Goal: Task Accomplishment & Management: Manage account settings

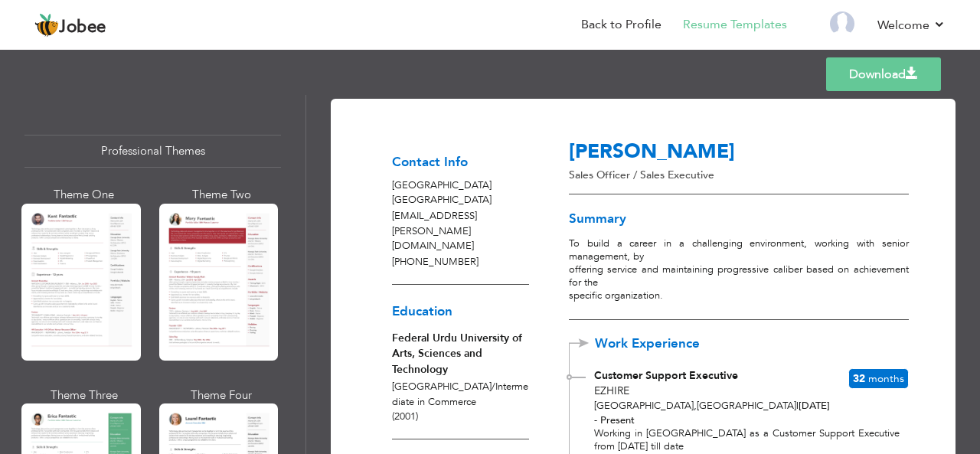
scroll to position [1147, 0]
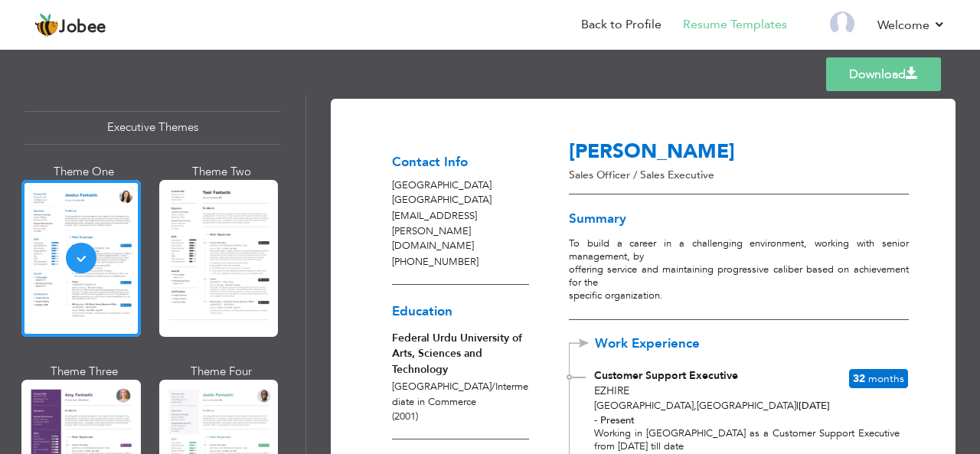
click at [902, 177] on div at bounding box center [866, 161] width 85 height 41
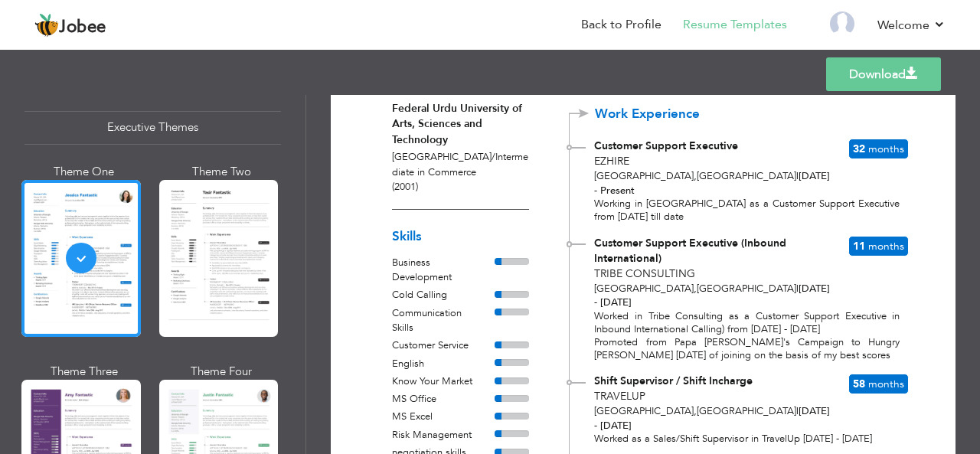
scroll to position [0, 0]
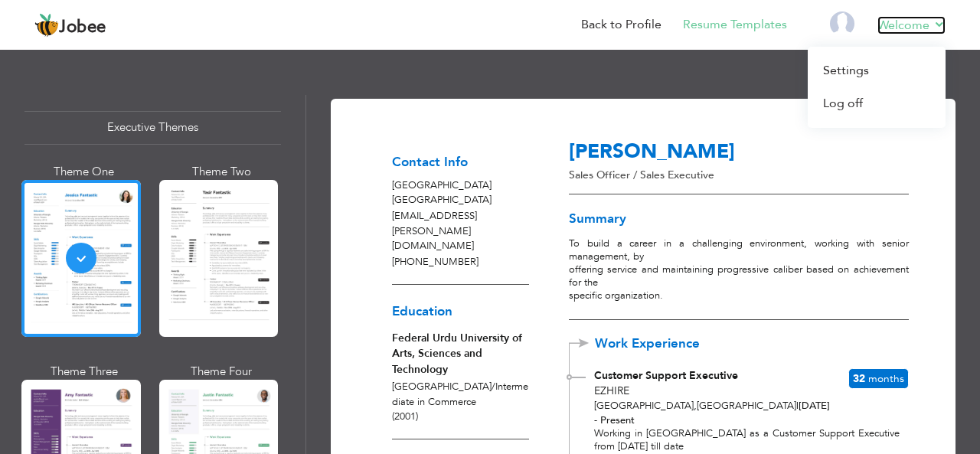
click at [940, 25] on link "Welcome" at bounding box center [911, 25] width 68 height 18
click at [864, 100] on link "Log off" at bounding box center [877, 103] width 138 height 33
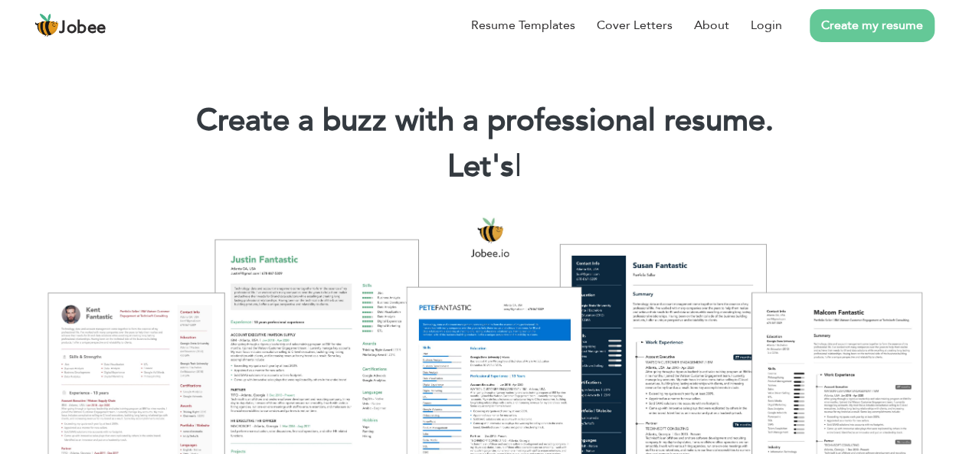
drag, startPoint x: 0, startPoint y: 0, endPoint x: 664, endPoint y: 87, distance: 669.5
click at [664, 87] on div "Create a buzz with a professional resume. Let's |" at bounding box center [484, 138] width 969 height 110
